Goal: Find specific page/section: Find specific page/section

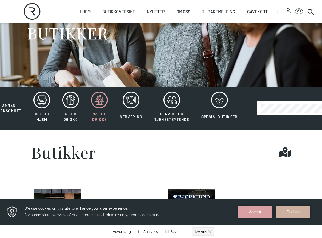
click at [99, 102] on icon at bounding box center [99, 100] width 17 height 17
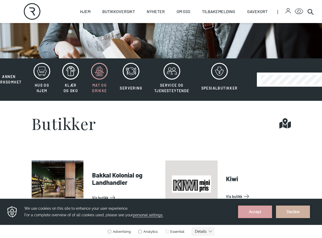
scroll to position [131, 0]
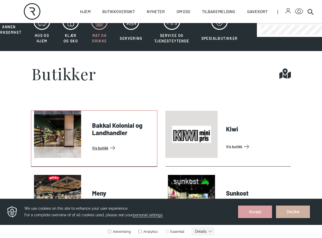
click at [98, 144] on link "Vis butikk" at bounding box center [123, 148] width 63 height 8
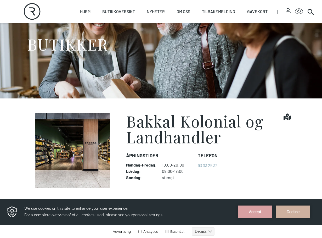
scroll to position [79, 0]
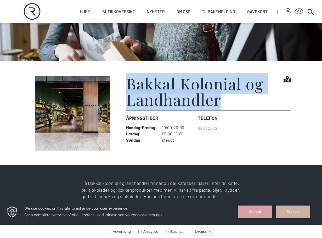
drag, startPoint x: 128, startPoint y: 86, endPoint x: 257, endPoint y: 96, distance: 128.9
click at [257, 96] on h1 "Bakkal Kolonial og Landhandler" at bounding box center [204, 91] width 157 height 31
copy h1 "Bakkal Kolonial og Landhandler"
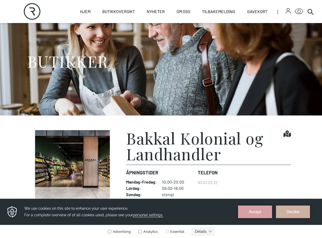
scroll to position [52, 0]
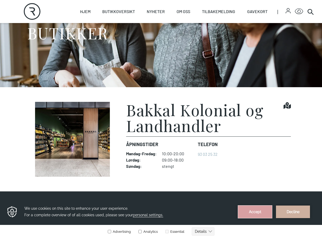
click at [258, 209] on button "Accept" at bounding box center [255, 212] width 34 height 13
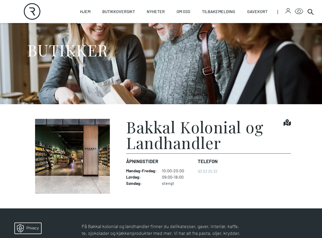
scroll to position [0, 0]
